Goal: Task Accomplishment & Management: Complete application form

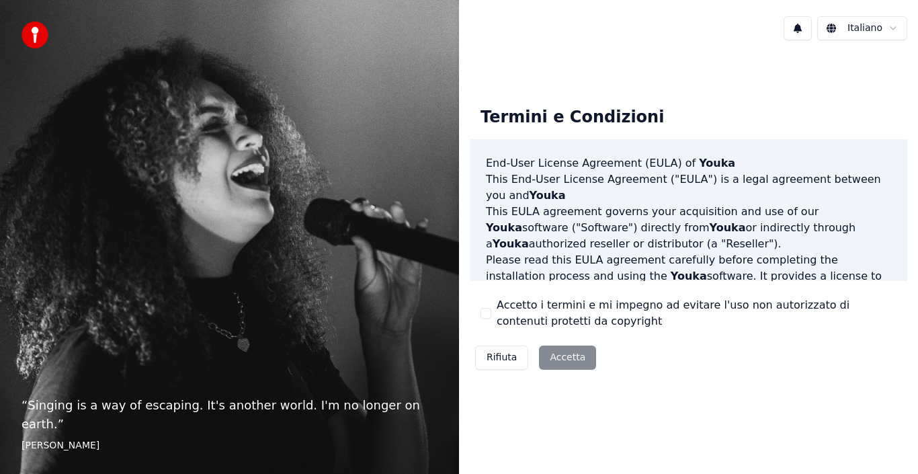
click at [489, 317] on button "Accetto i termini e mi impegno ad evitare l'uso non autorizzato di contenuti pr…" at bounding box center [485, 313] width 11 height 11
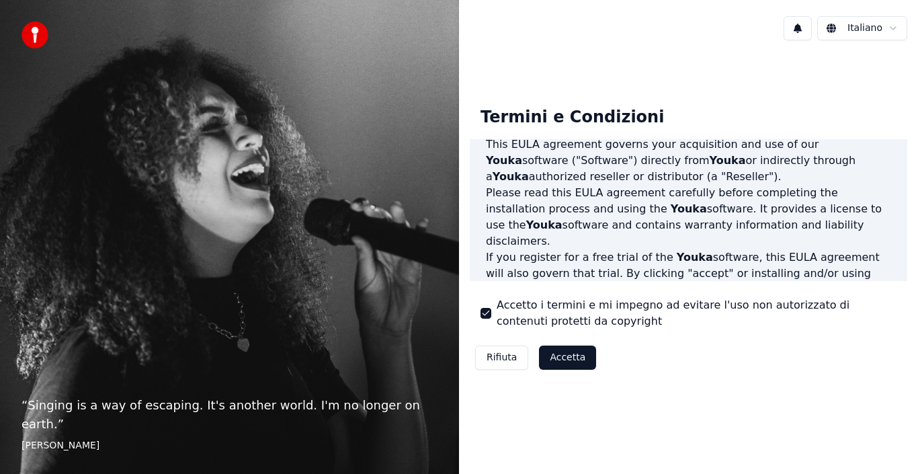
scroll to position [352, 0]
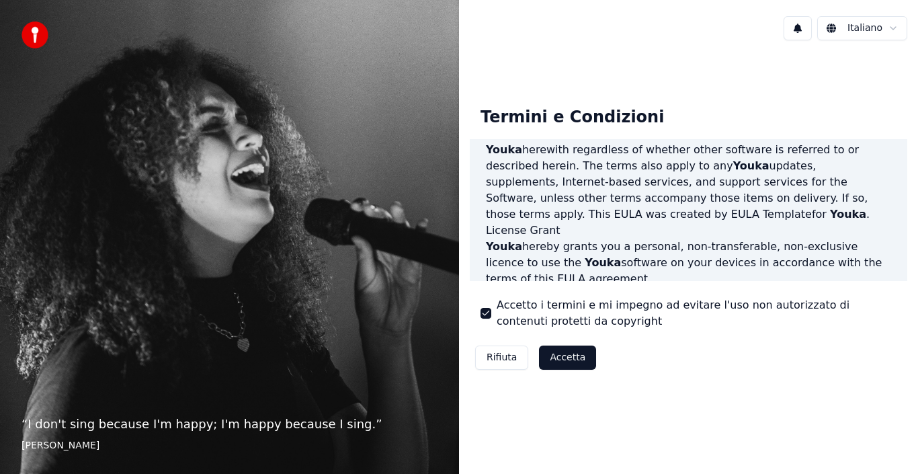
click at [567, 363] on button "Accetta" at bounding box center [567, 357] width 57 height 24
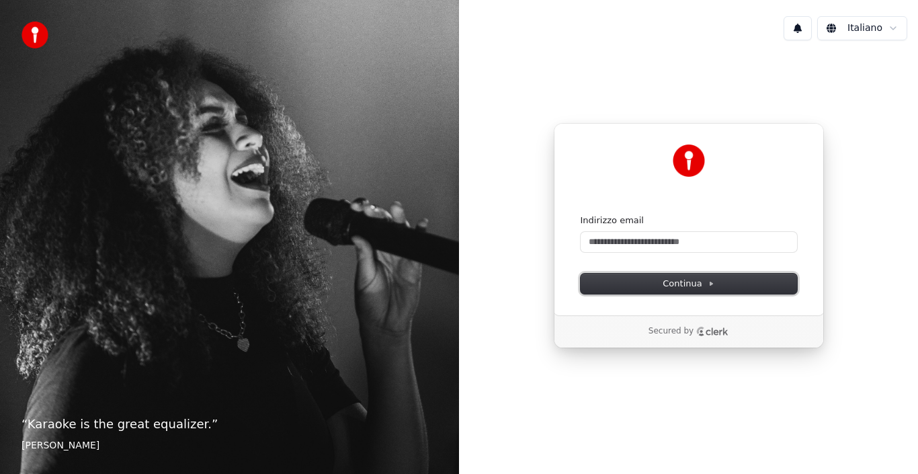
click at [648, 280] on button "Continua" at bounding box center [688, 283] width 216 height 20
click at [650, 386] on div "Continua con Google oppure Indirizzo email Continua Secured by" at bounding box center [688, 235] width 459 height 369
